Goal: Feedback & Contribution: Contribute content

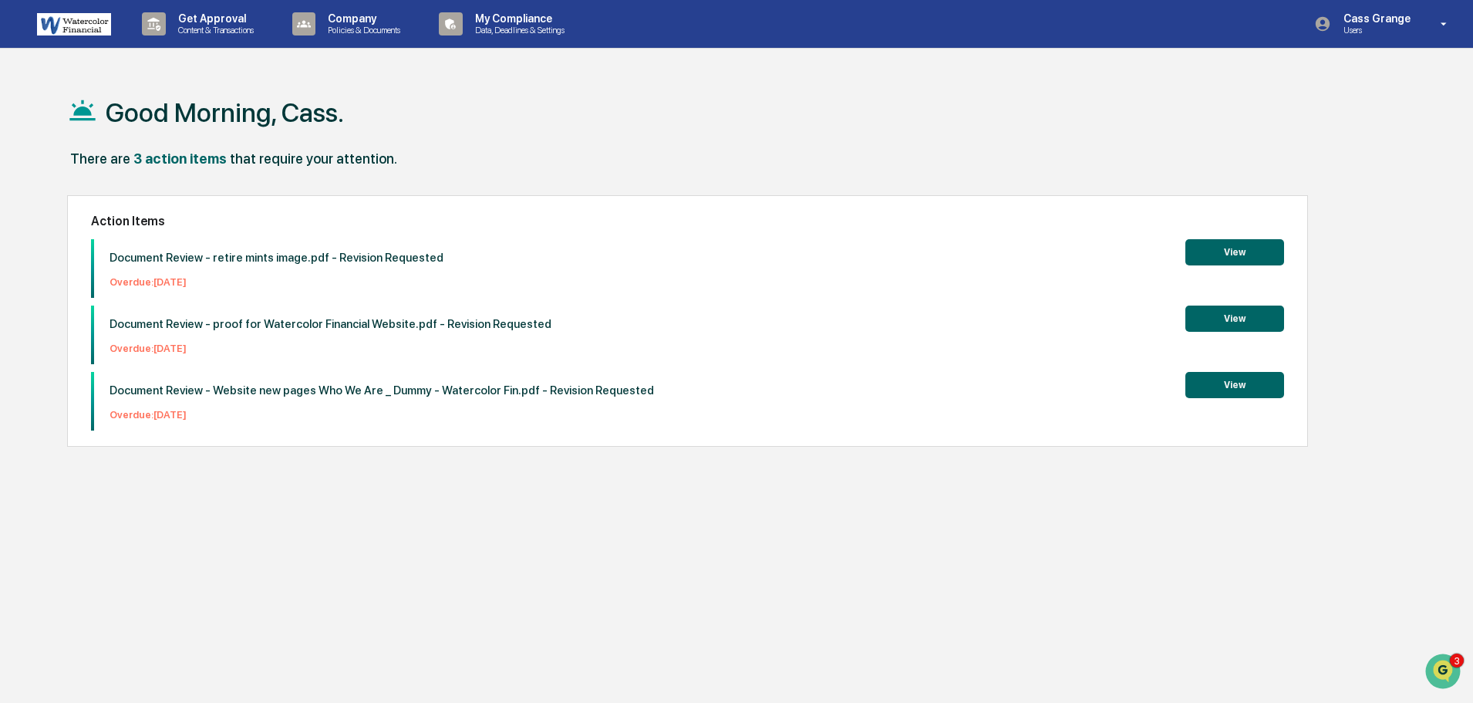
click at [1222, 320] on button "View" at bounding box center [1234, 318] width 99 height 26
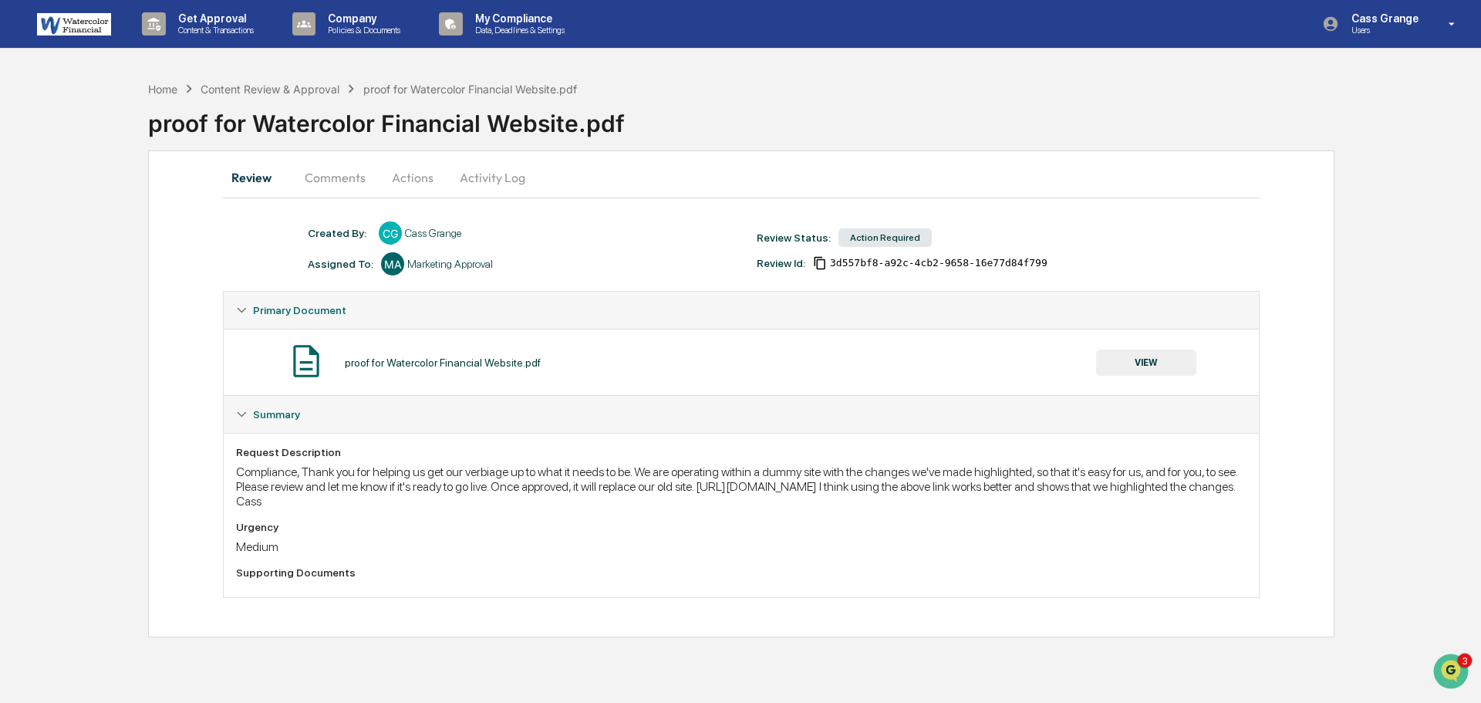
click at [406, 170] on button "Actions" at bounding box center [412, 177] width 69 height 37
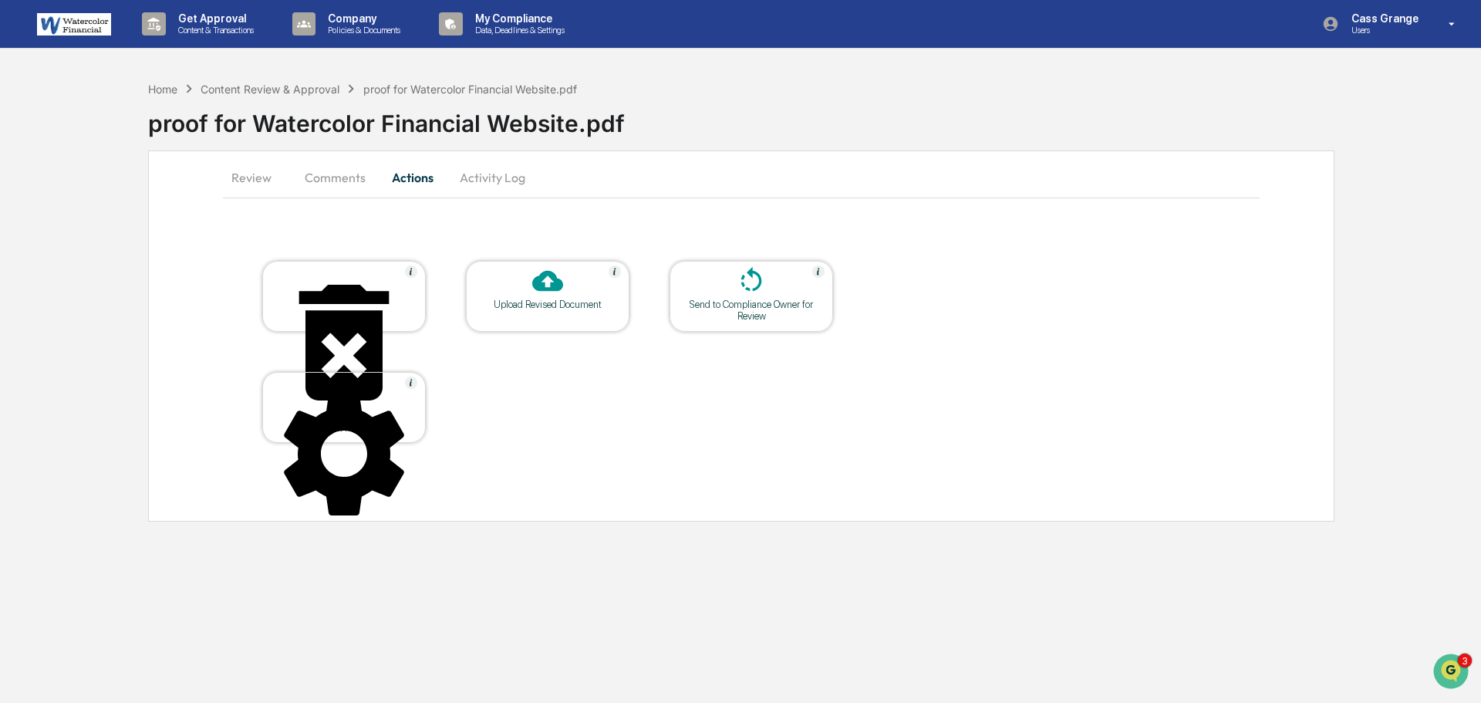
click at [340, 177] on button "Comments" at bounding box center [335, 177] width 86 height 37
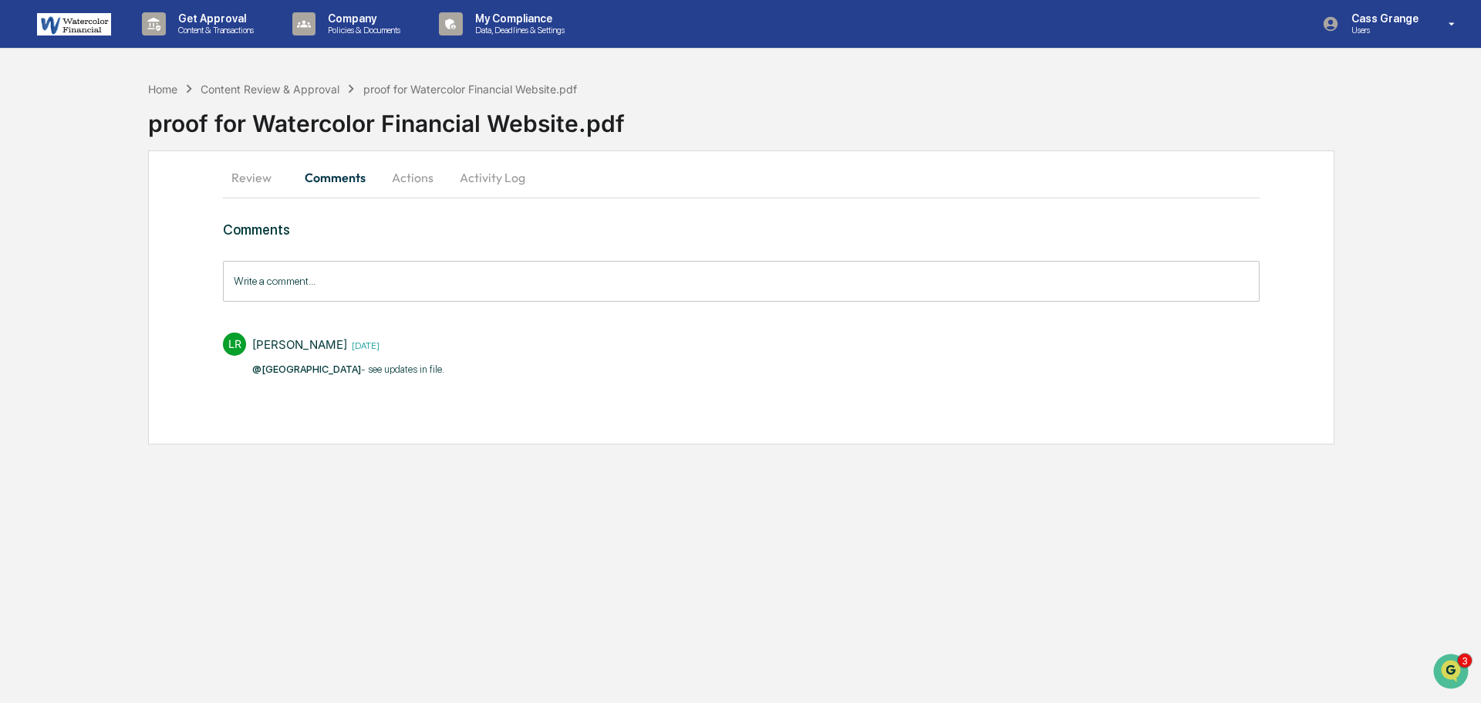
click at [265, 175] on button "Review" at bounding box center [257, 177] width 69 height 37
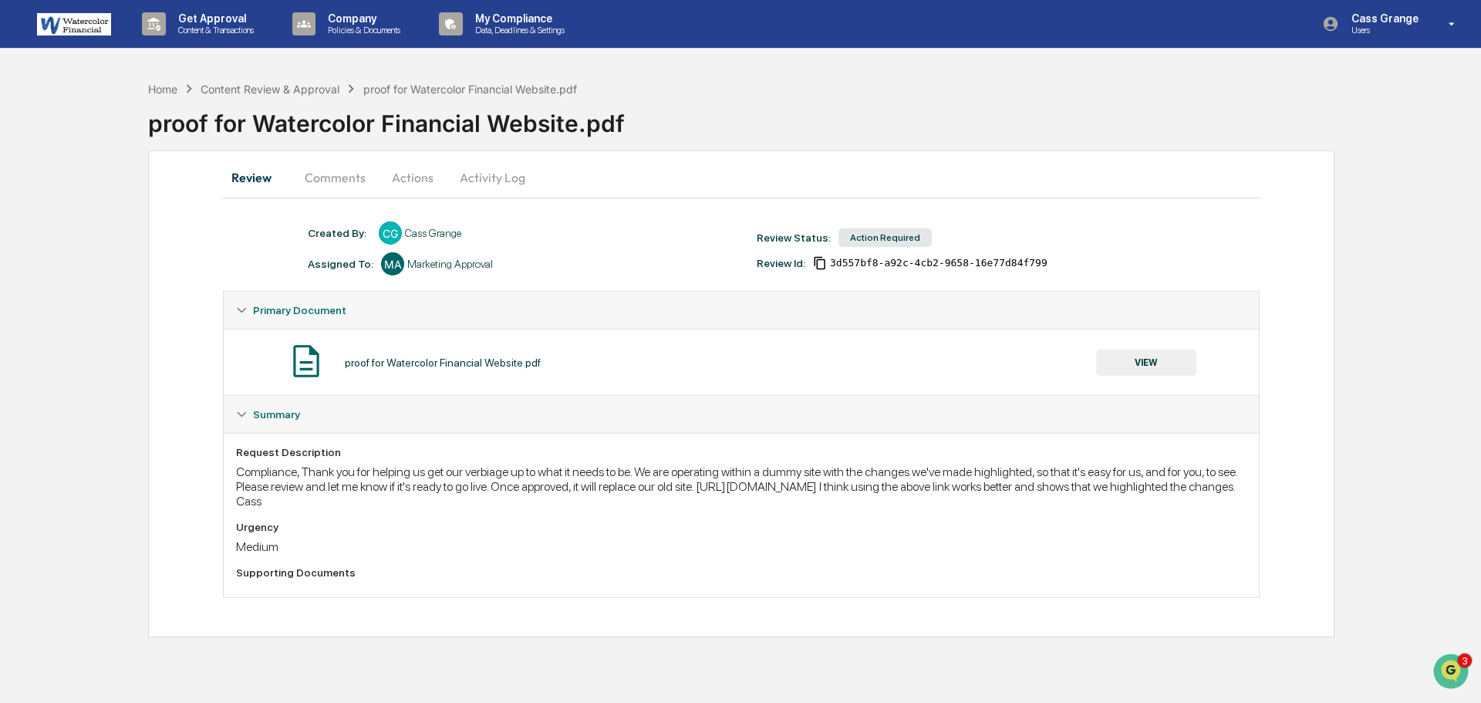
click at [413, 180] on button "Actions" at bounding box center [412, 177] width 69 height 37
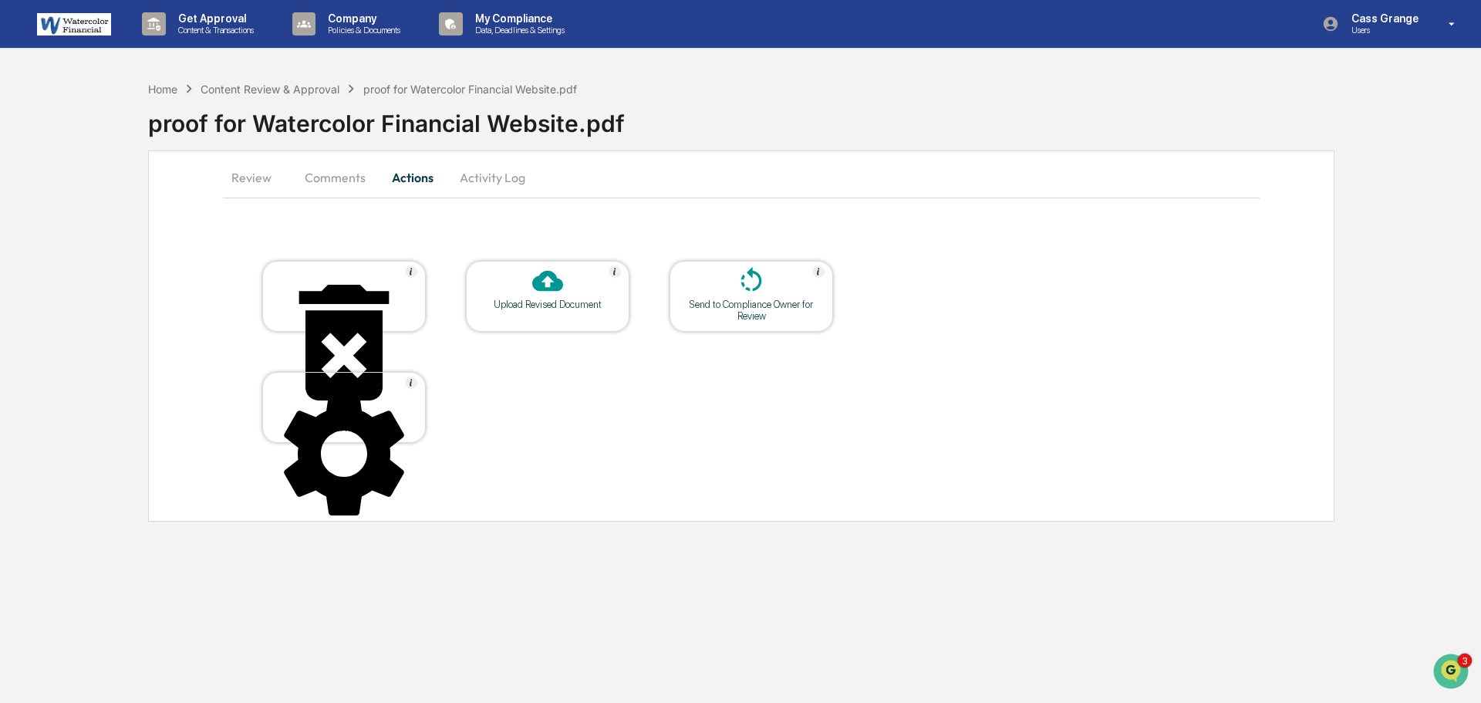
click at [560, 306] on div "Upload Revised Document" at bounding box center [547, 304] width 139 height 12
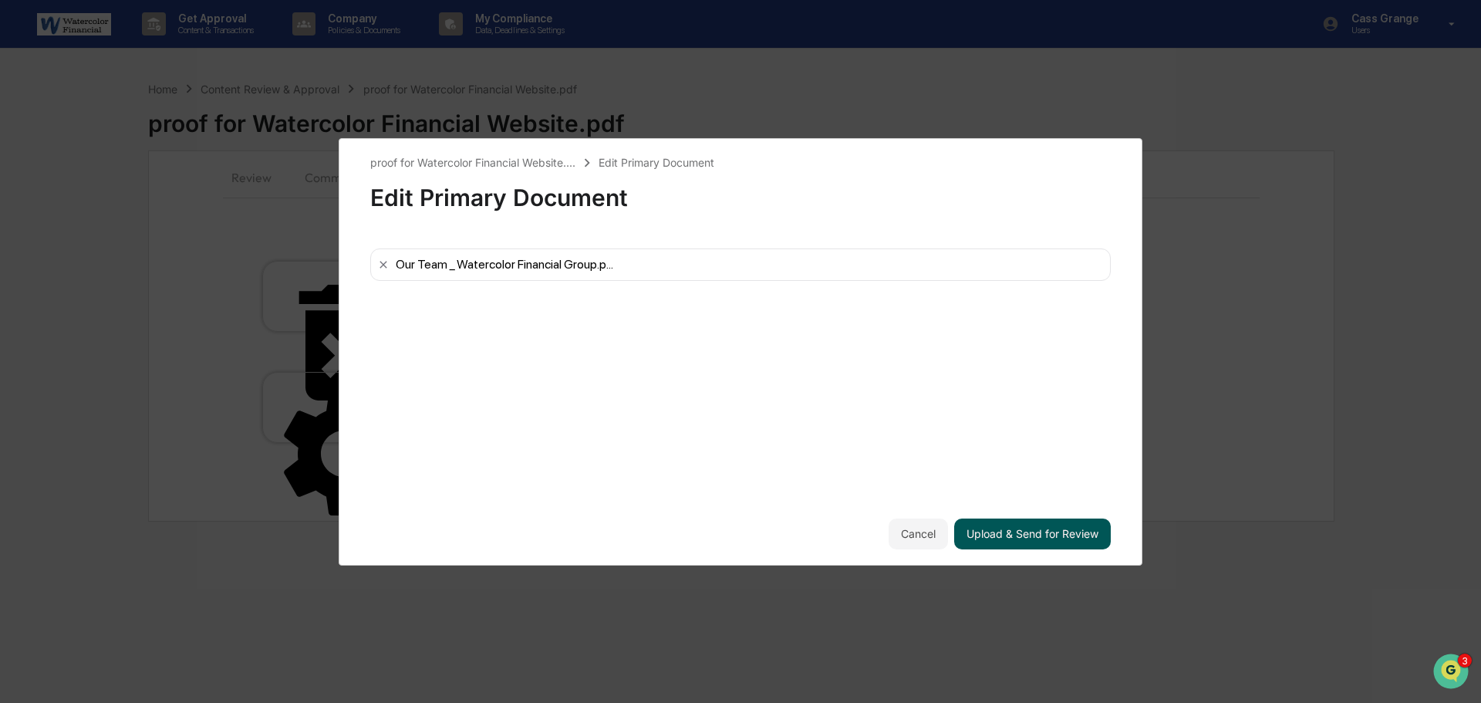
click at [992, 534] on button "Upload & Send for Review" at bounding box center [1032, 533] width 157 height 31
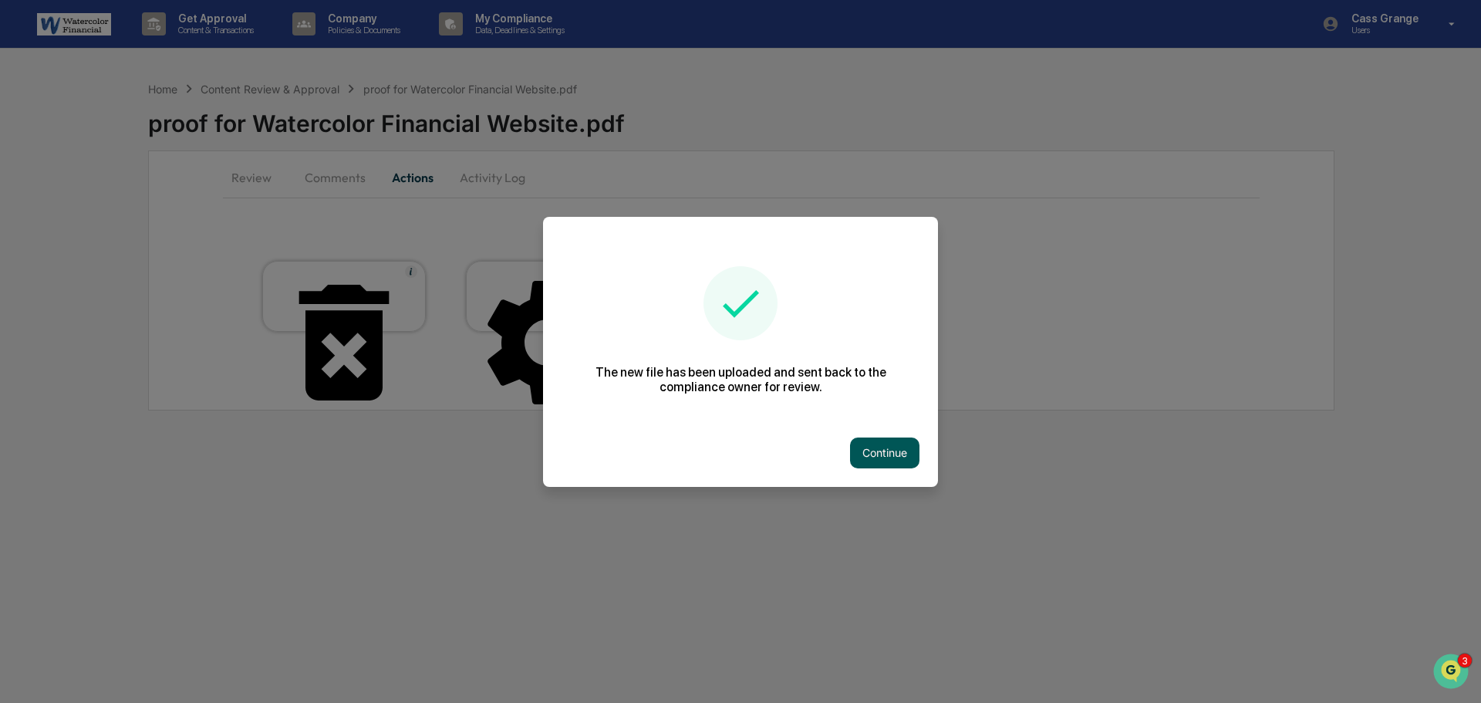
click at [872, 450] on button "Continue" at bounding box center [884, 452] width 69 height 31
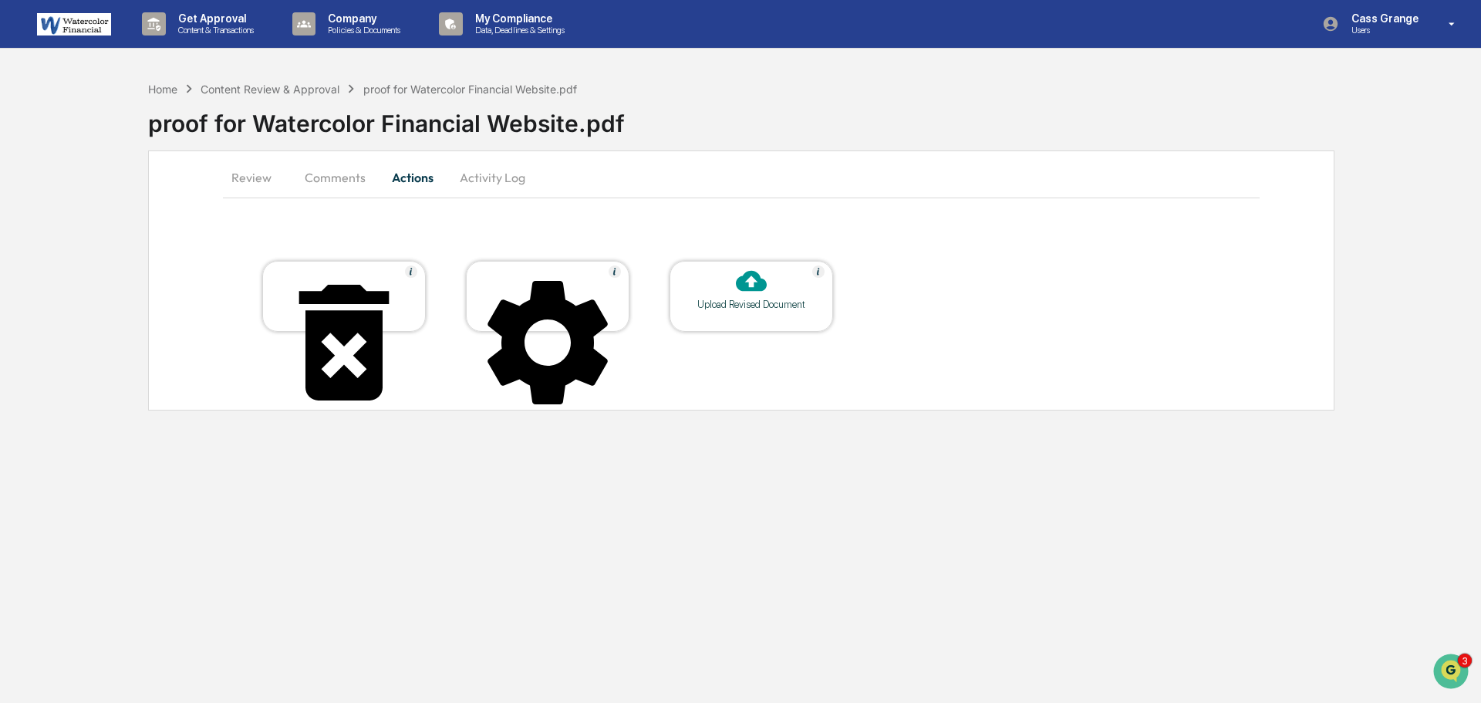
click at [334, 180] on button "Comments" at bounding box center [335, 177] width 86 height 37
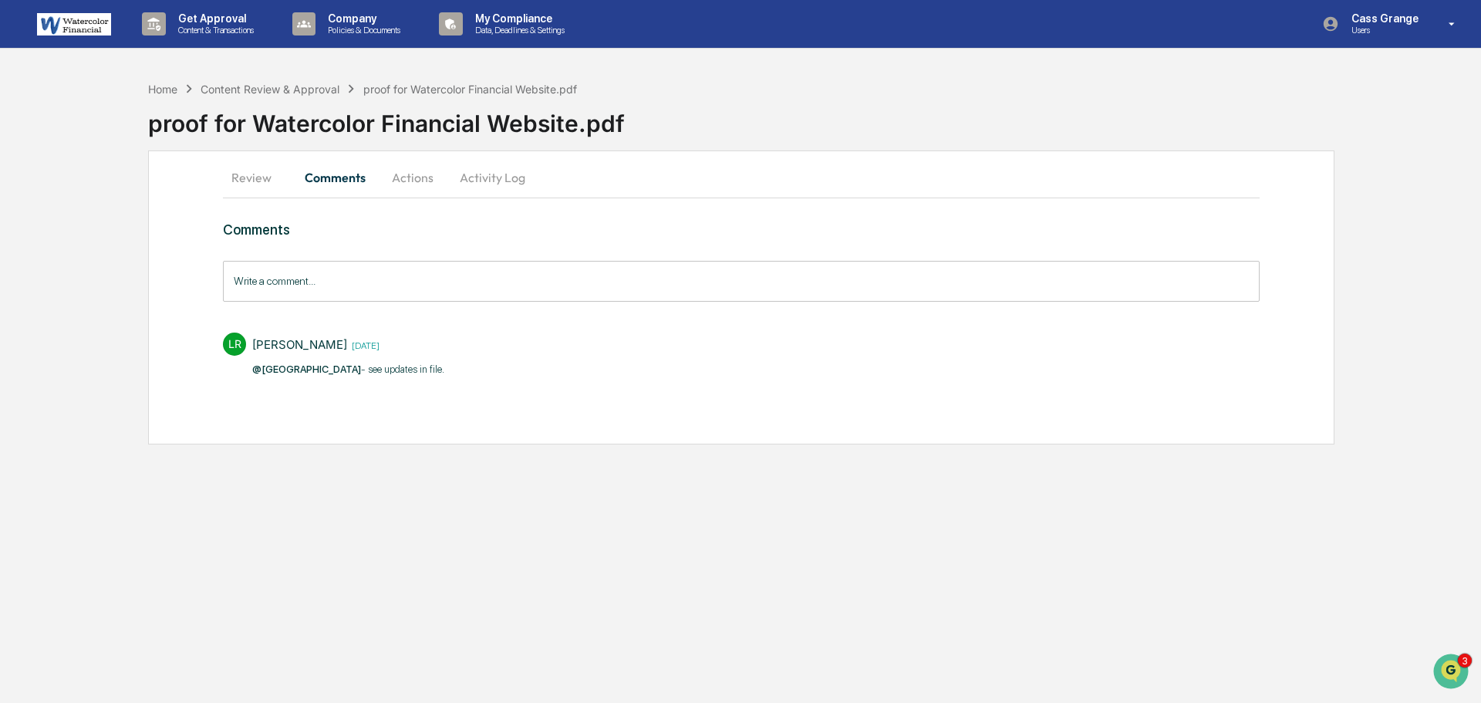
click at [283, 282] on input "Write a comment..." at bounding box center [741, 281] width 1037 height 41
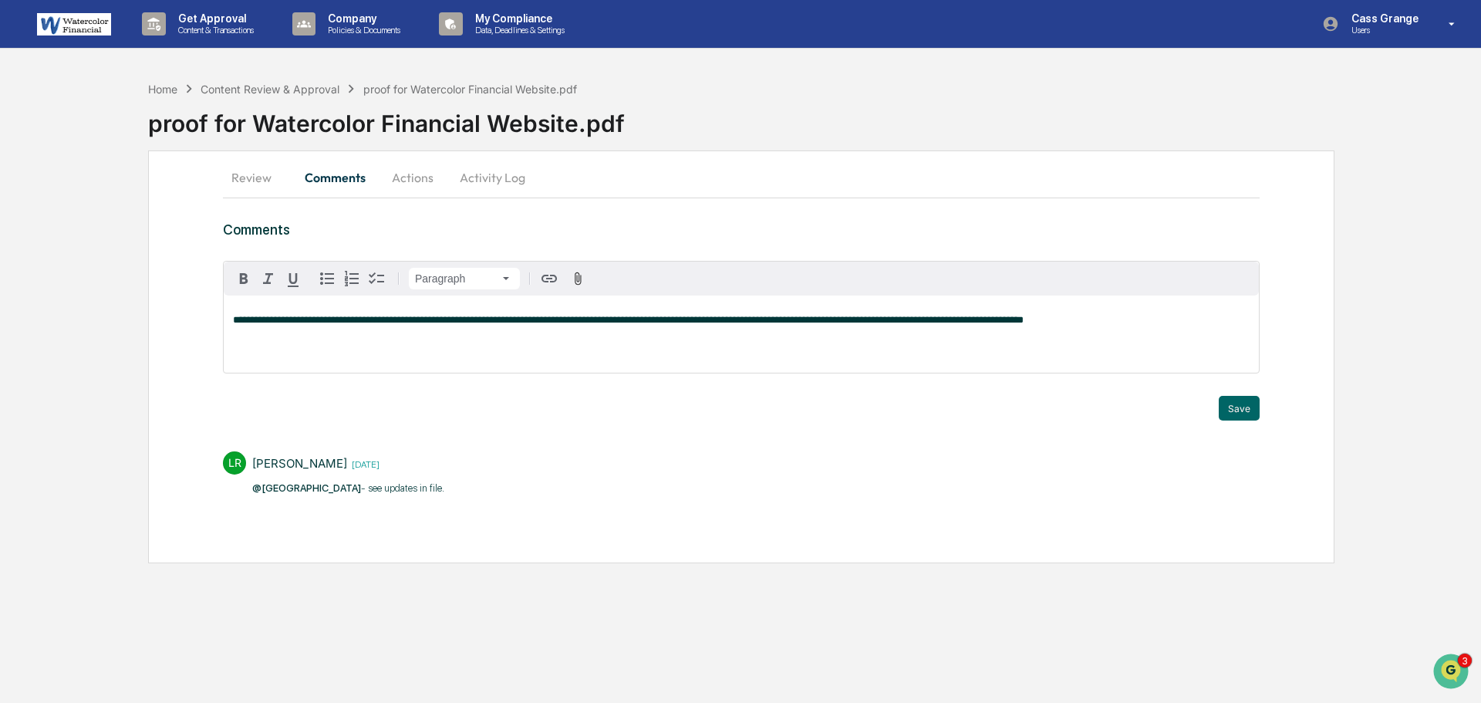
click at [1069, 326] on div "**********" at bounding box center [741, 333] width 1035 height 77
click at [1225, 405] on button "Save" at bounding box center [1239, 408] width 41 height 25
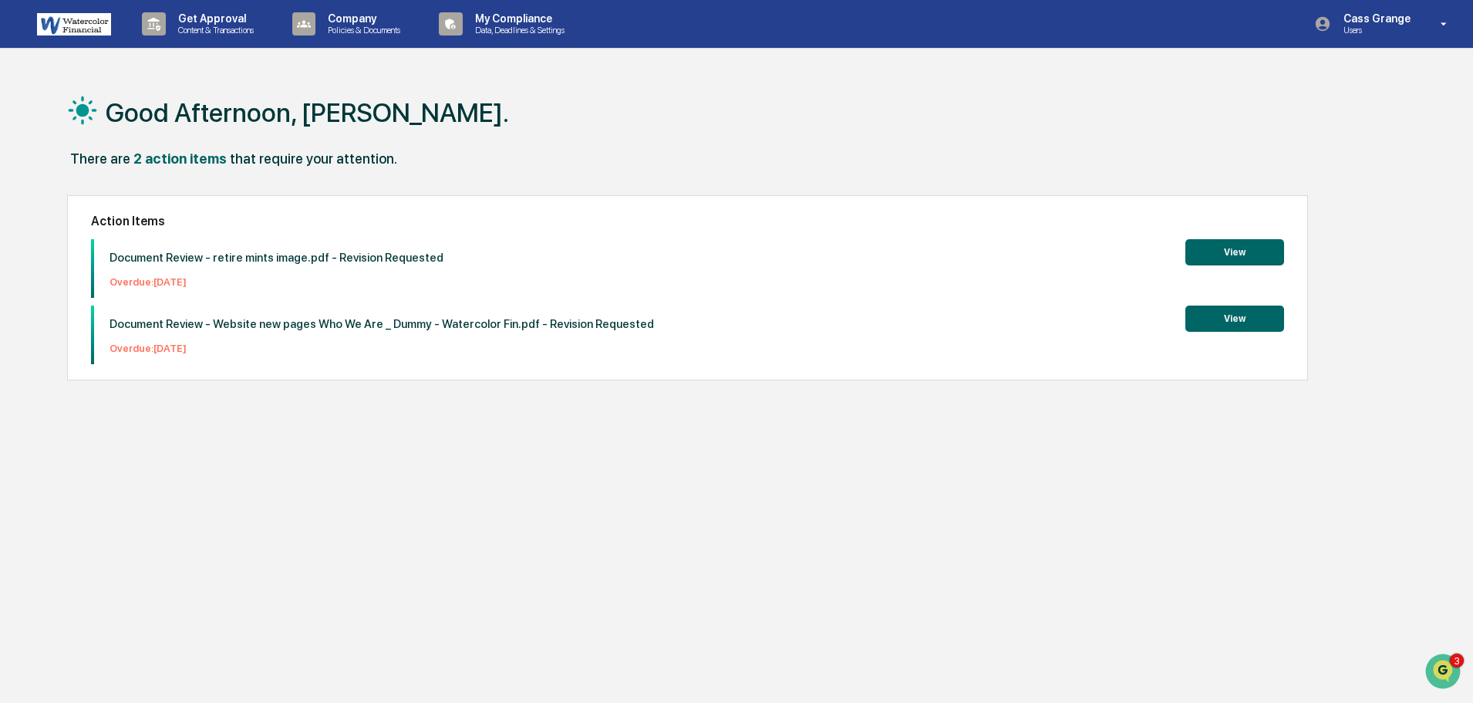
click at [1228, 315] on button "View" at bounding box center [1234, 318] width 99 height 26
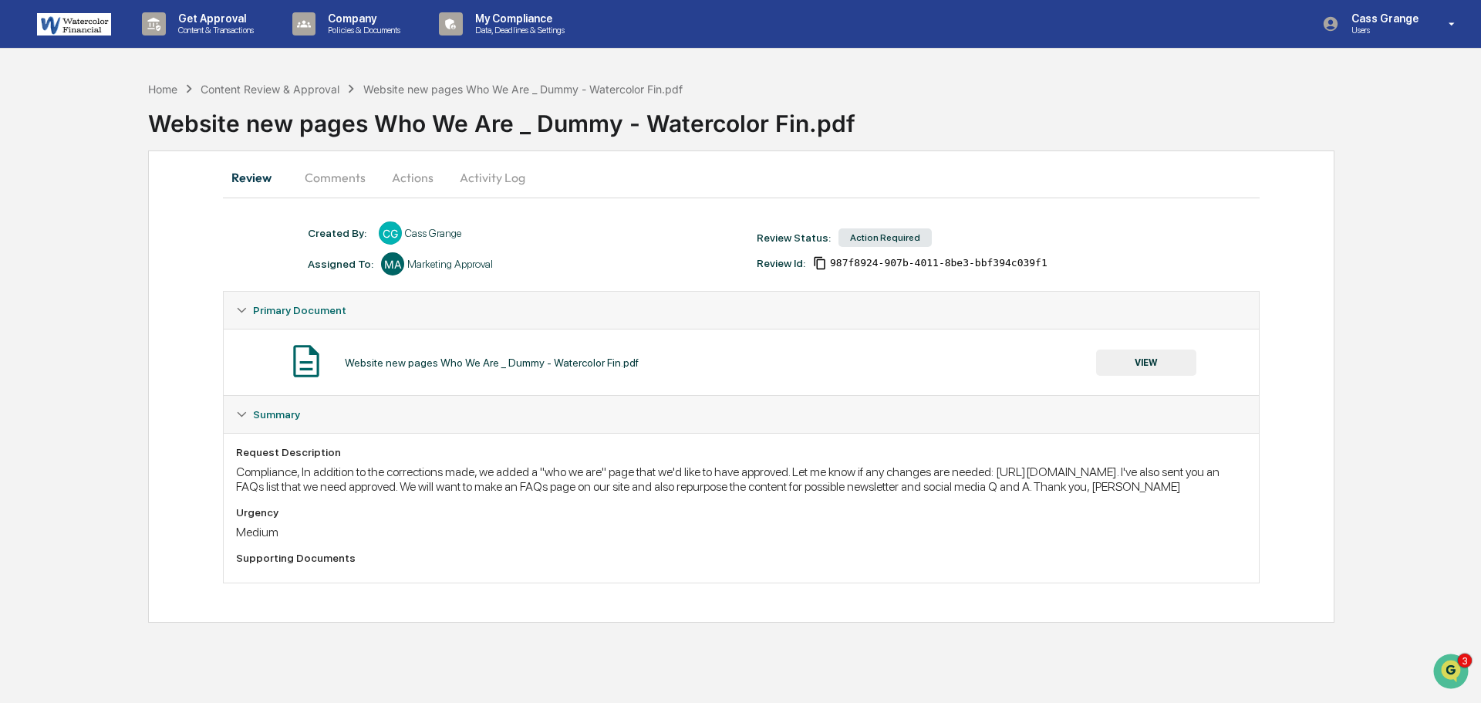
click at [408, 177] on button "Actions" at bounding box center [412, 177] width 69 height 37
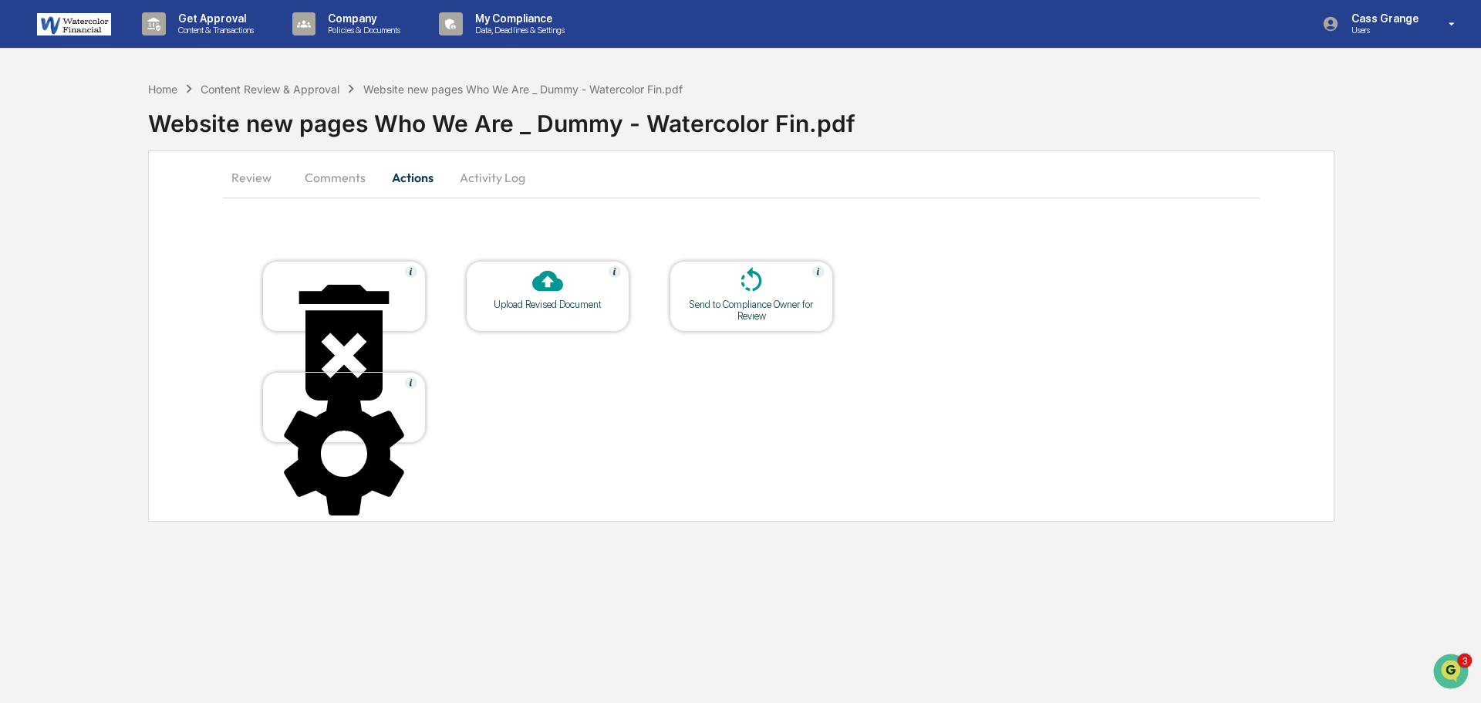
click at [519, 306] on div "Upload Revised Document" at bounding box center [547, 304] width 139 height 12
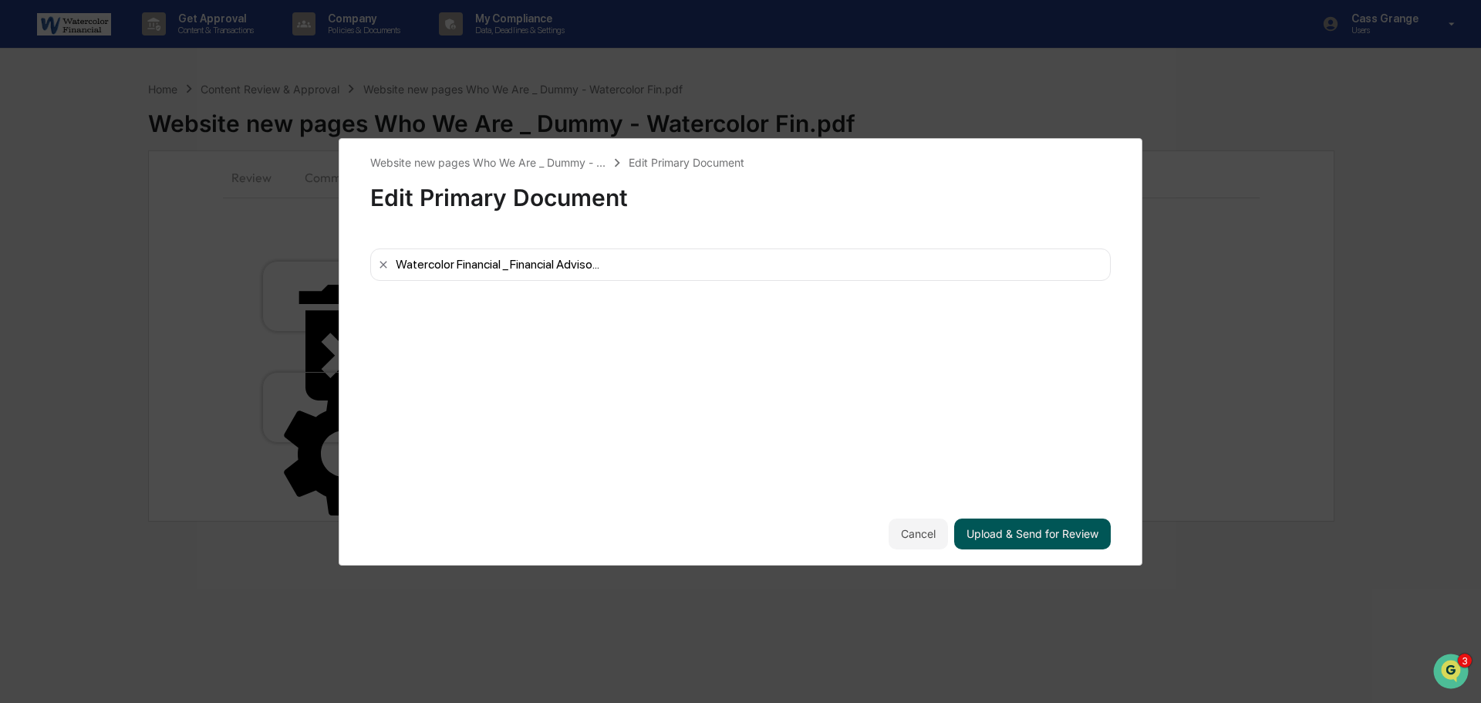
click at [1019, 541] on button "Upload & Send for Review" at bounding box center [1032, 533] width 157 height 31
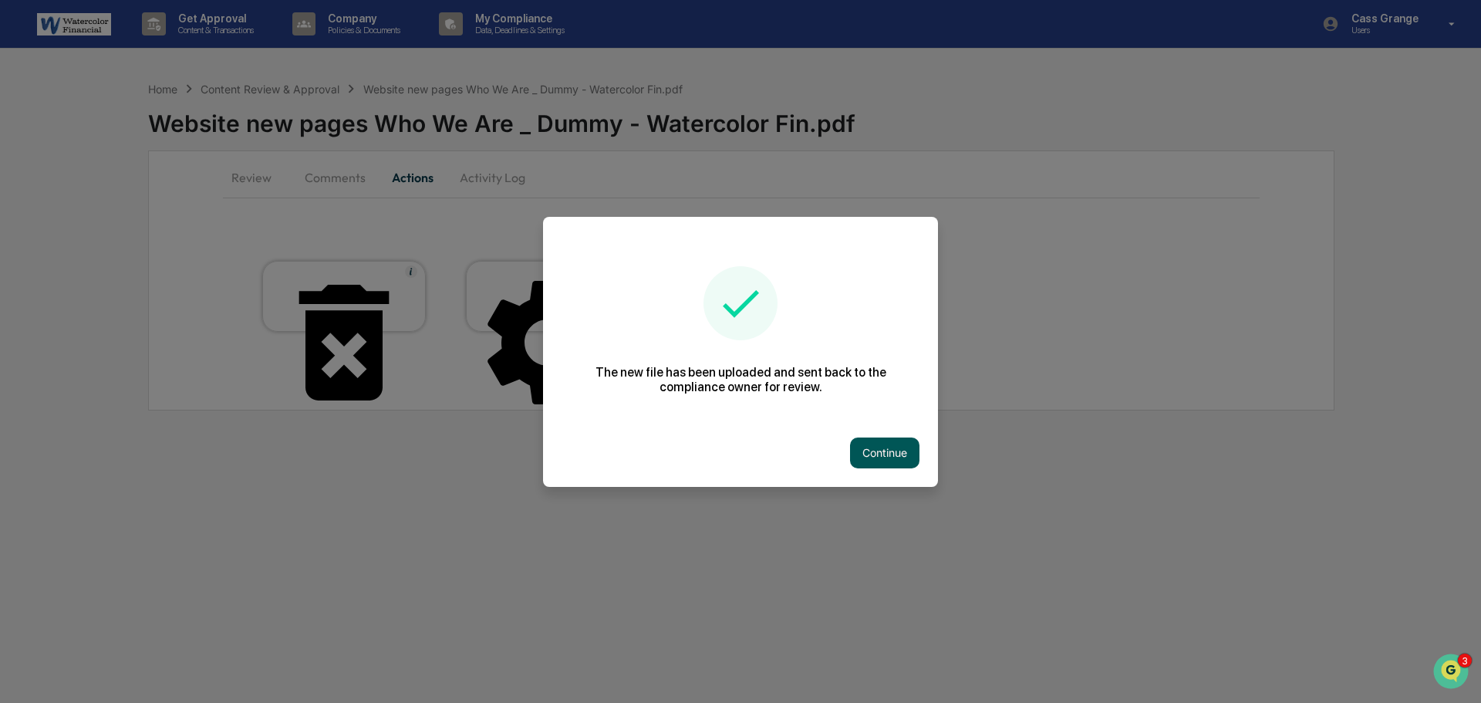
click at [876, 464] on button "Continue" at bounding box center [884, 452] width 69 height 31
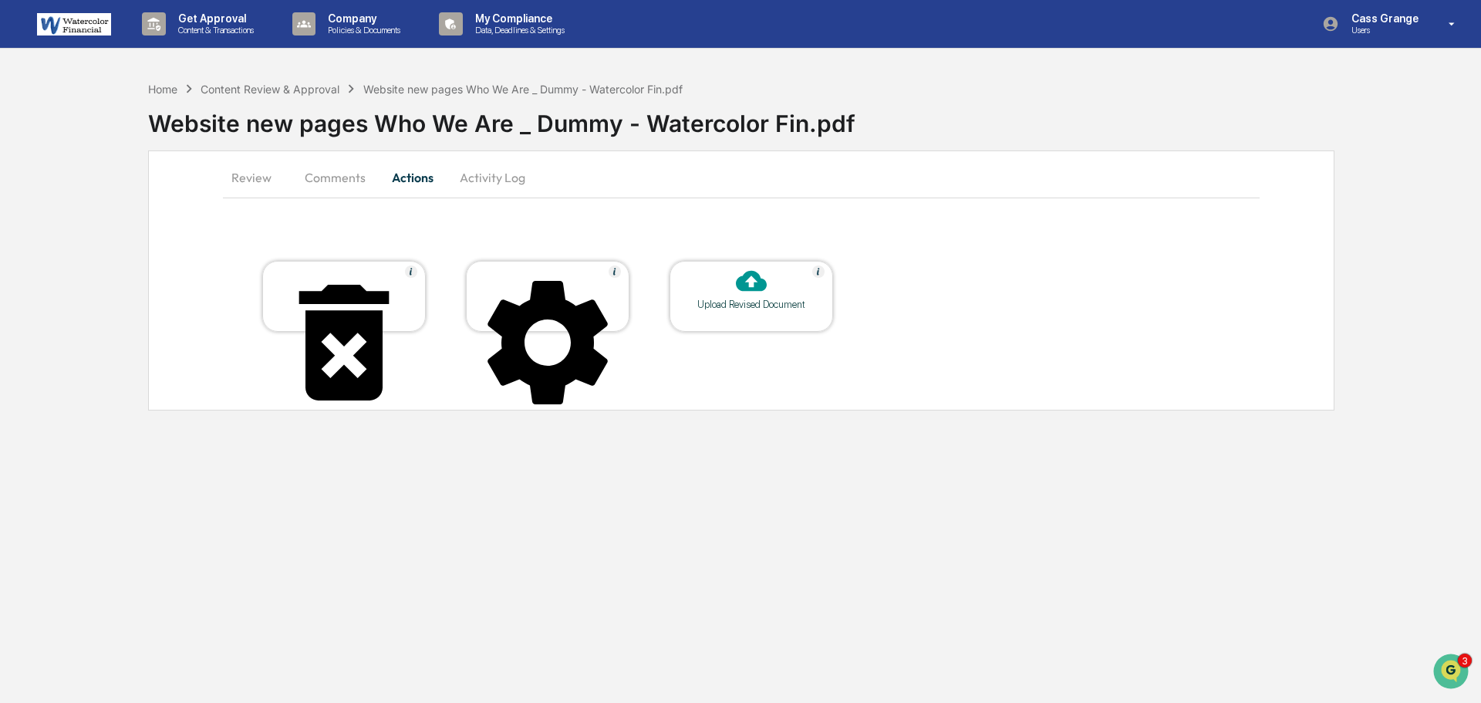
click at [346, 176] on button "Comments" at bounding box center [335, 177] width 86 height 37
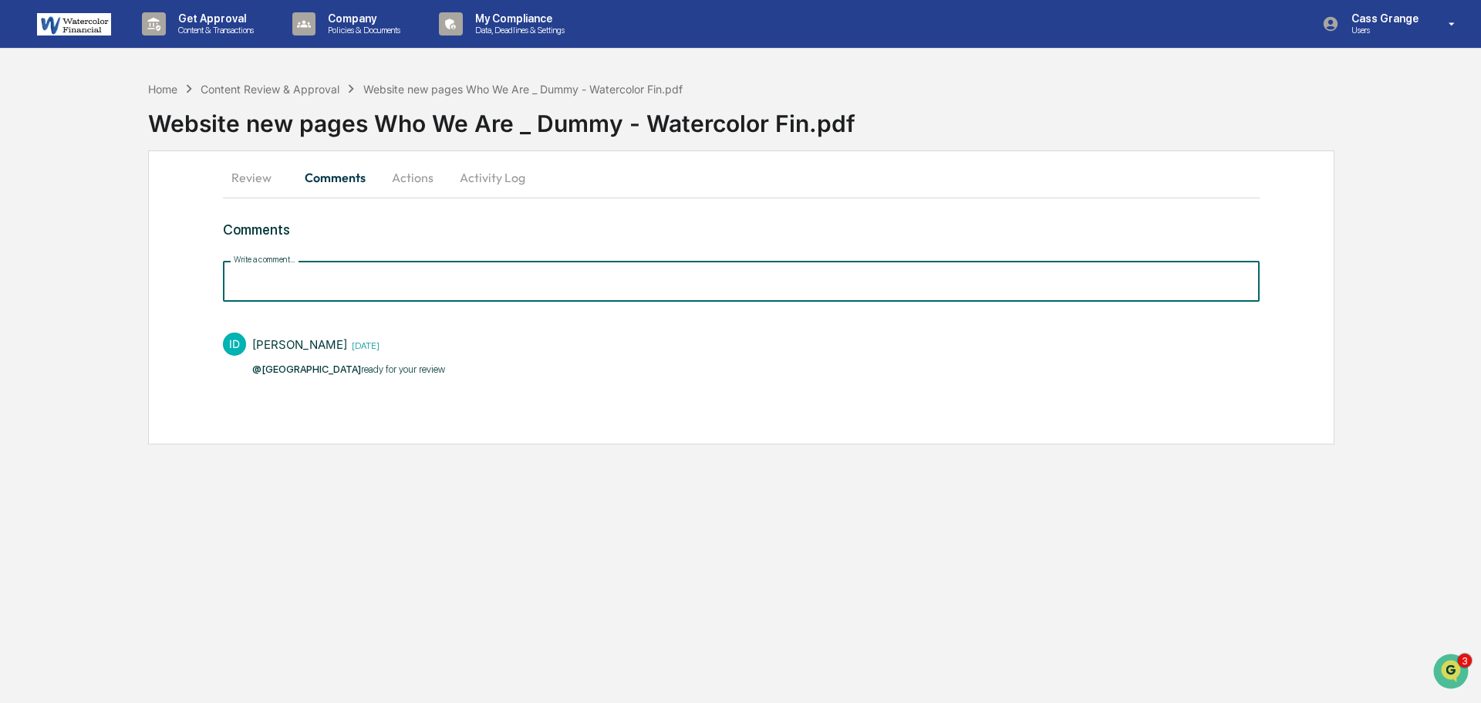
click at [293, 281] on input "Write a comment..." at bounding box center [741, 281] width 1037 height 41
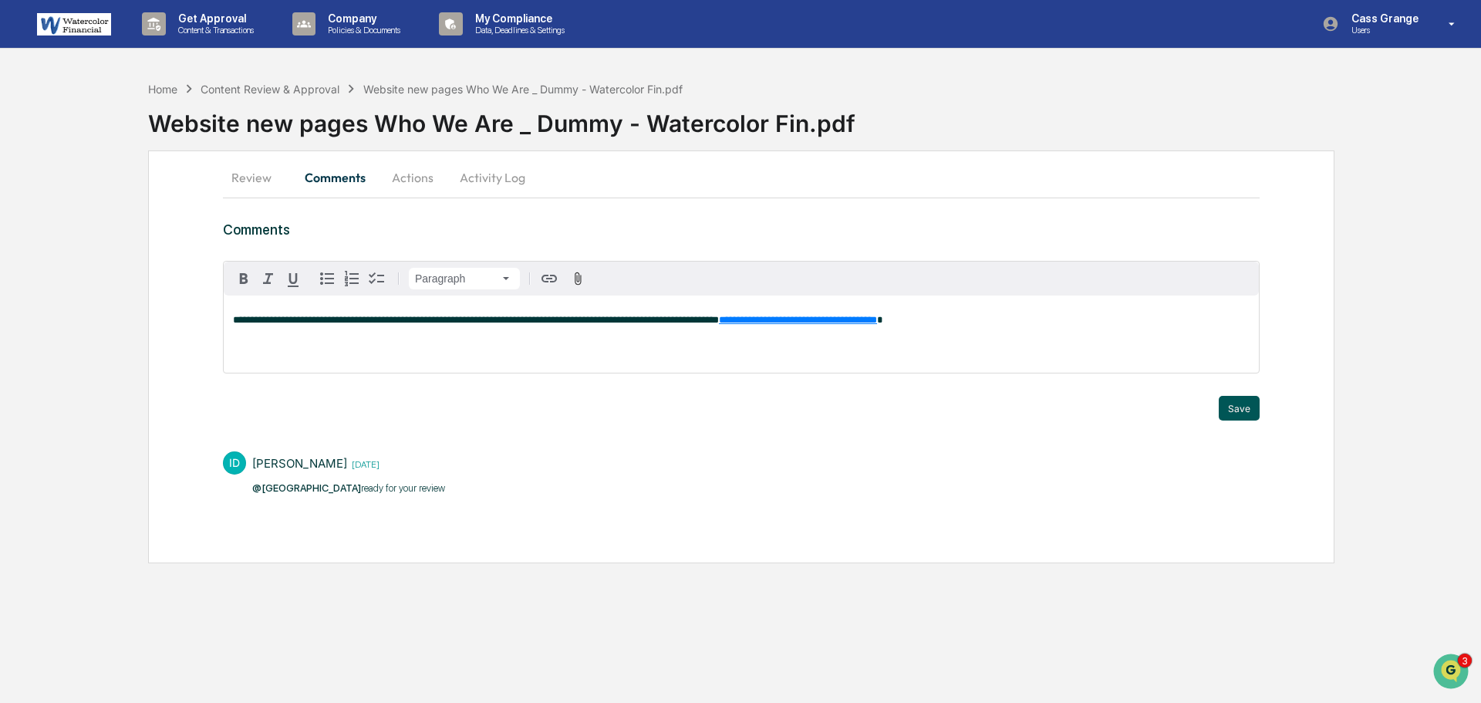
click at [1238, 401] on button "Save" at bounding box center [1239, 408] width 41 height 25
